Goal: Information Seeking & Learning: Find specific fact

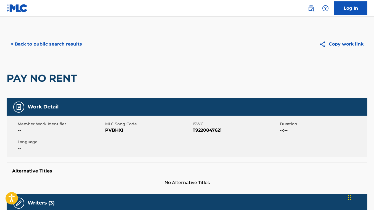
scroll to position [57, 0]
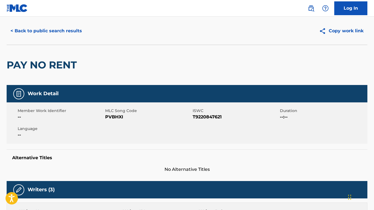
click at [76, 38] on button "< Back to public search results" at bounding box center [46, 31] width 79 height 14
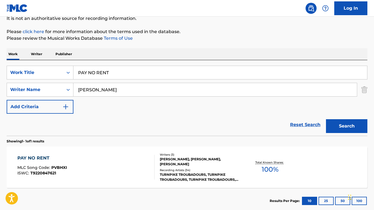
drag, startPoint x: 109, startPoint y: 74, endPoint x: 78, endPoint y: 70, distance: 31.4
click at [78, 70] on input "PAY NO RENT" at bounding box center [220, 72] width 294 height 13
paste input "The Risen [DEMOGRAPHIC_DATA]"
type input "The Risen [DEMOGRAPHIC_DATA]"
drag, startPoint x: 117, startPoint y: 90, endPoint x: 72, endPoint y: 86, distance: 44.6
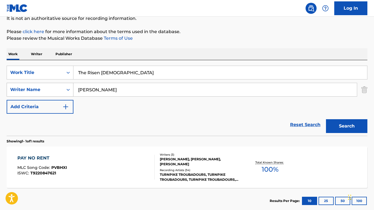
click at [72, 86] on div "SearchWithCriteriaacdce3f4-3479-474c-a4d8-9f7e88b762f3 Writer Name [PERSON_NAME]" at bounding box center [187, 90] width 361 height 14
paste input "[PERSON_NAME]"
type input "[PERSON_NAME]"
click at [326, 119] on button "Search" at bounding box center [346, 126] width 41 height 14
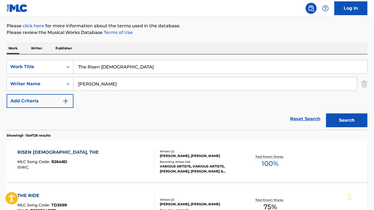
scroll to position [64, 0]
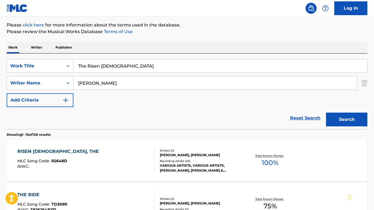
click at [132, 158] on div "RISEN [DEMOGRAPHIC_DATA], THE MLC Song Code : R2648D ISWC :" at bounding box center [85, 160] width 137 height 25
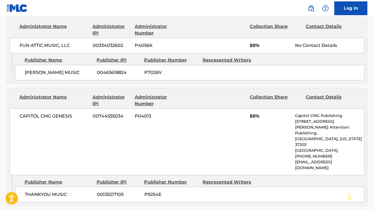
scroll to position [266, 0]
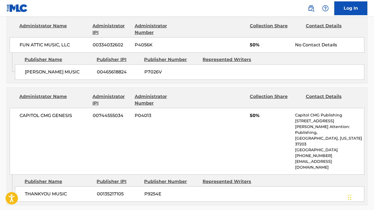
click at [229, 67] on div "[PERSON_NAME] MUSIC 00465618824 P7026V" at bounding box center [189, 71] width 349 height 15
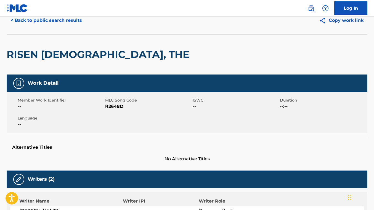
scroll to position [0, 0]
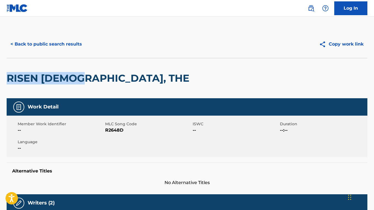
drag, startPoint x: 78, startPoint y: 79, endPoint x: 8, endPoint y: 78, distance: 69.8
click at [8, 78] on h2 "RISEN [DEMOGRAPHIC_DATA], THE" at bounding box center [99, 78] width 185 height 12
copy h2 "RISEN [DEMOGRAPHIC_DATA]"
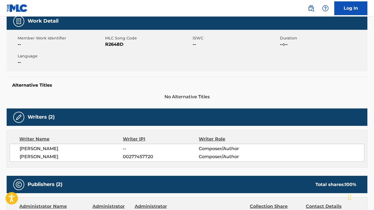
scroll to position [116, 0]
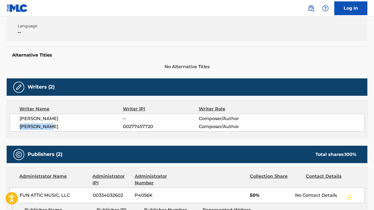
drag, startPoint x: 51, startPoint y: 127, endPoint x: 20, endPoint y: 125, distance: 31.5
click at [20, 125] on span "[PERSON_NAME]" at bounding box center [71, 126] width 103 height 7
copy span "[PERSON_NAME]"
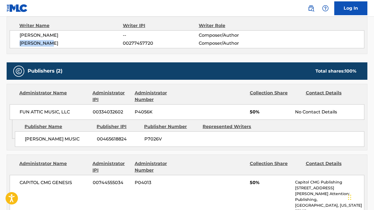
scroll to position [203, 0]
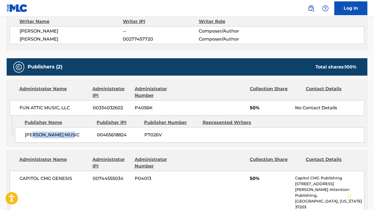
drag, startPoint x: 73, startPoint y: 135, endPoint x: 33, endPoint y: 136, distance: 40.3
click at [33, 136] on span "[PERSON_NAME] MUSIC" at bounding box center [59, 135] width 68 height 7
drag, startPoint x: 75, startPoint y: 135, endPoint x: 25, endPoint y: 135, distance: 49.7
click at [25, 135] on span "[PERSON_NAME] MUSIC" at bounding box center [59, 135] width 68 height 7
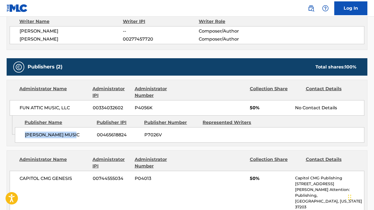
copy span "[PERSON_NAME] MUSIC"
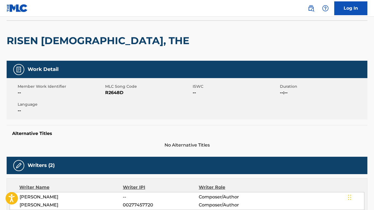
scroll to position [0, 0]
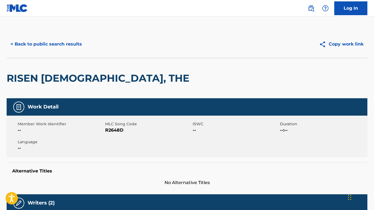
click at [64, 35] on div "< Back to public search results Copy work link" at bounding box center [187, 44] width 361 height 28
click at [64, 42] on button "< Back to public search results" at bounding box center [46, 44] width 79 height 14
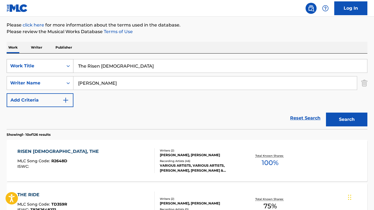
drag, startPoint x: 120, startPoint y: 68, endPoint x: 68, endPoint y: 61, distance: 52.6
click at [68, 61] on div "SearchWithCriteria863986a4-4632-4c31-a186-6bf3c8ddfaf8 Work Title The Risen [PE…" at bounding box center [187, 66] width 361 height 14
paste input "Fearless Vampire Killers"
type input "Fearless Vampire Killers"
drag, startPoint x: 108, startPoint y: 86, endPoint x: 64, endPoint y: 81, distance: 44.1
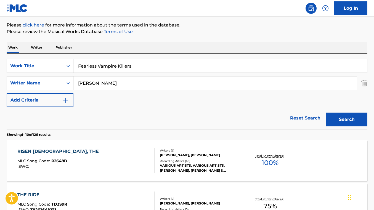
click at [64, 81] on div "SearchWithCriteriaacdce3f4-3479-474c-a4d8-9f7e88b762f3 Writer Name [PERSON_NAME]" at bounding box center [187, 83] width 361 height 14
paste input "Bad Brains"
click at [326, 113] on button "Search" at bounding box center [346, 120] width 41 height 14
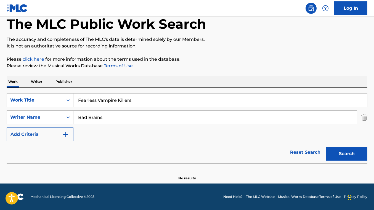
scroll to position [30, 0]
drag, startPoint x: 107, startPoint y: 116, endPoint x: 69, endPoint y: 113, distance: 38.0
click at [69, 113] on div "SearchWithCriteriaacdce3f4-3479-474c-a4d8-9f7e88b762f3 Writer Name Bad Brains" at bounding box center [187, 117] width 361 height 14
paste input "[PERSON_NAME]"
click at [326, 147] on button "Search" at bounding box center [346, 154] width 41 height 14
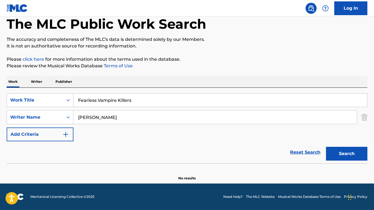
drag, startPoint x: 119, startPoint y: 118, endPoint x: 99, endPoint y: 118, distance: 19.3
click at [99, 118] on input "[PERSON_NAME]" at bounding box center [214, 117] width 283 height 13
click at [326, 147] on button "Search" at bounding box center [346, 154] width 41 height 14
click at [329, 153] on button "Search" at bounding box center [346, 154] width 41 height 14
drag, startPoint x: 125, startPoint y: 117, endPoint x: 46, endPoint y: 118, distance: 79.2
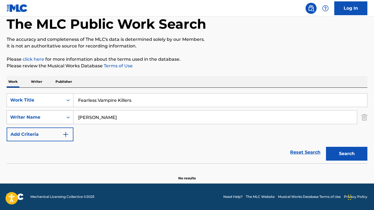
click at [46, 118] on div "SearchWithCriteriaacdce3f4-3479-474c-a4d8-9f7e88b762f3 Writer Name [PERSON_NAME]" at bounding box center [187, 117] width 361 height 14
type input "[PERSON_NAME]"
click at [326, 147] on button "Search" at bounding box center [346, 154] width 41 height 14
